Goal: Task Accomplishment & Management: Complete application form

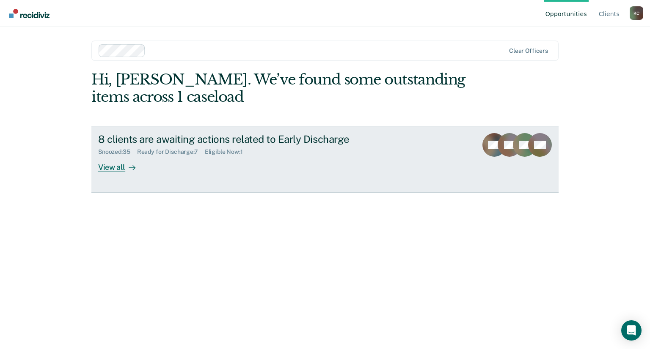
click at [112, 170] on div "View all" at bounding box center [121, 164] width 47 height 16
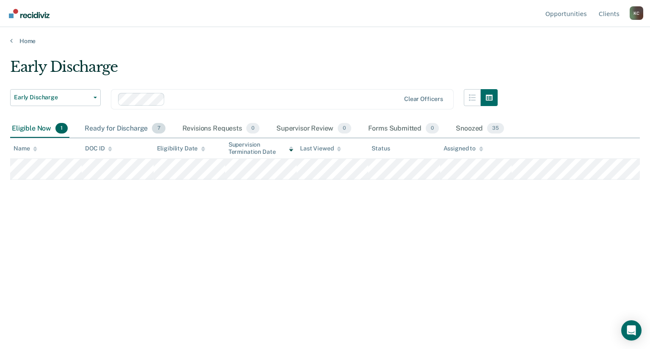
click at [132, 129] on div "Ready for Discharge 7" at bounding box center [125, 129] width 84 height 19
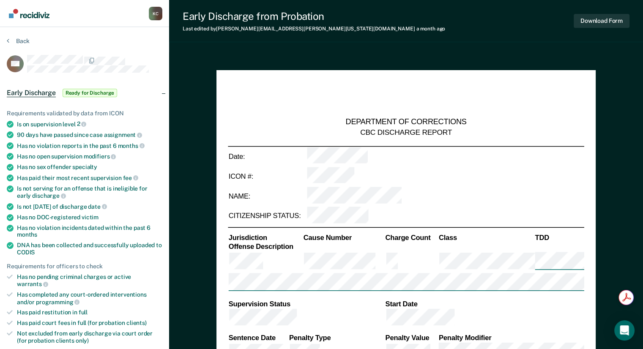
type textarea "x"
